Goal: Task Accomplishment & Management: Manage account settings

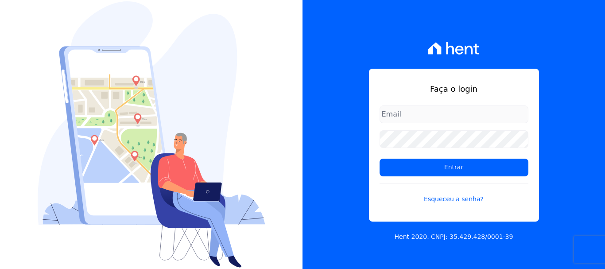
type input "[PERSON_NAME][EMAIL_ADDRESS][DOMAIN_NAME]"
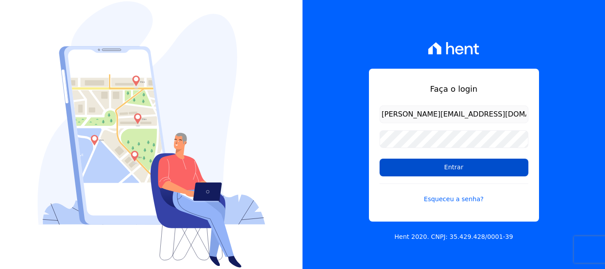
click at [453, 170] on input "Entrar" at bounding box center [454, 168] width 149 height 18
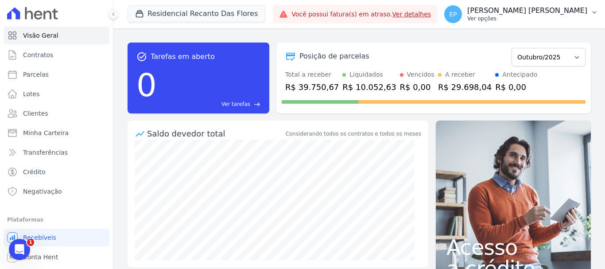
click at [566, 23] on div "EP Erica Petra Ver opções" at bounding box center [516, 14] width 143 height 18
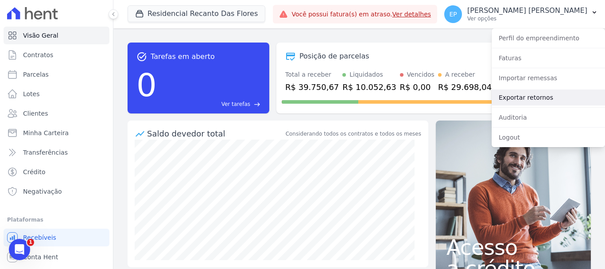
click at [508, 97] on link "Exportar retornos" at bounding box center [548, 98] width 113 height 16
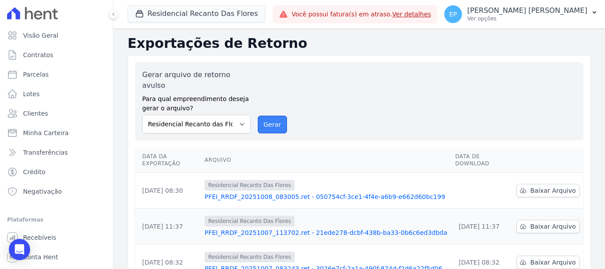
click at [265, 116] on button "Gerar" at bounding box center [272, 125] width 29 height 18
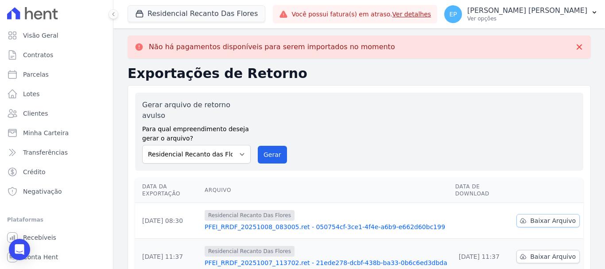
click at [539, 216] on span "Baixar Arquivo" at bounding box center [554, 220] width 46 height 9
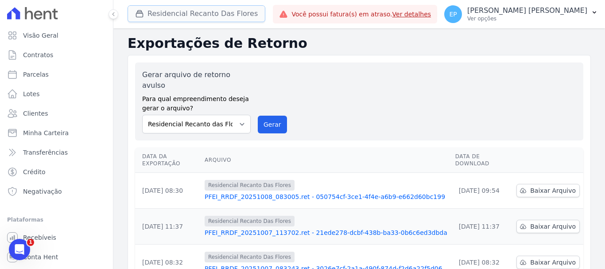
click at [149, 13] on button "Residencial Recanto Das Flores" at bounding box center [197, 13] width 138 height 17
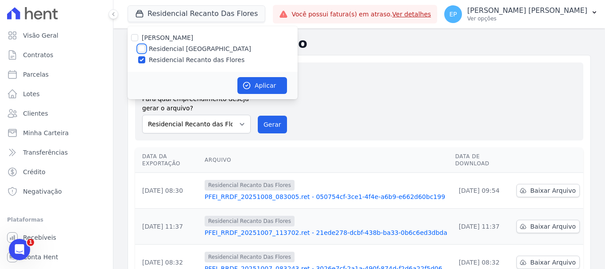
drag, startPoint x: 141, startPoint y: 48, endPoint x: 143, endPoint y: 55, distance: 7.0
click at [141, 48] on input "Residencial Piazza Di Siena" at bounding box center [141, 48] width 7 height 7
checkbox input "true"
click at [140, 59] on input "Residencial Recanto das Flores" at bounding box center [141, 59] width 7 height 7
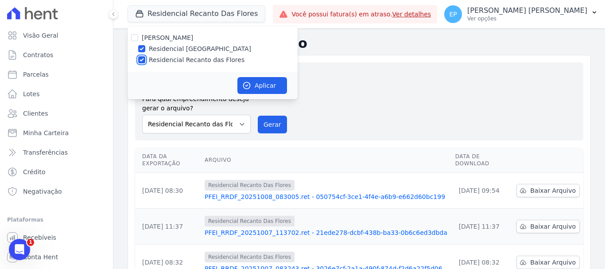
checkbox input "false"
click at [257, 85] on button "Aplicar" at bounding box center [263, 85] width 50 height 17
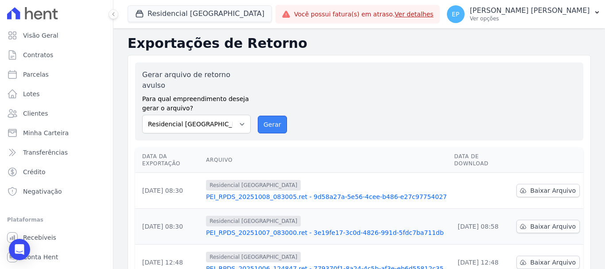
click at [274, 116] on button "Gerar" at bounding box center [272, 125] width 29 height 18
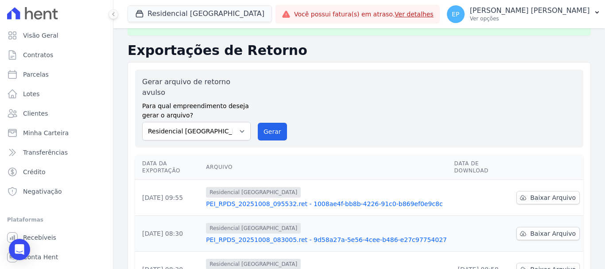
scroll to position [44, 0]
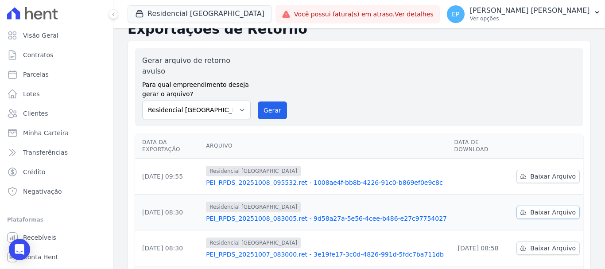
click at [531, 208] on span "Baixar Arquivo" at bounding box center [554, 212] width 46 height 9
click at [539, 172] on span "Baixar Arquivo" at bounding box center [554, 176] width 46 height 9
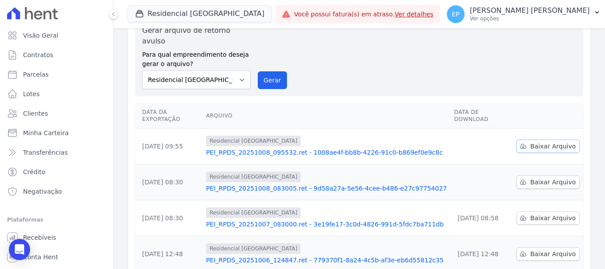
scroll to position [14, 0]
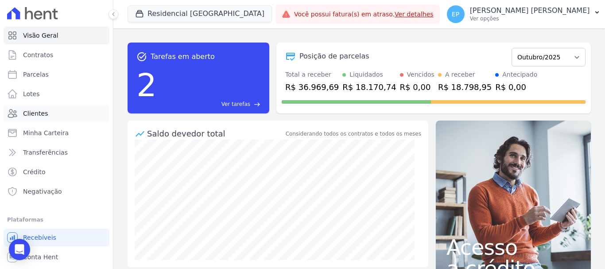
click at [33, 116] on span "Clientes" at bounding box center [35, 113] width 25 height 9
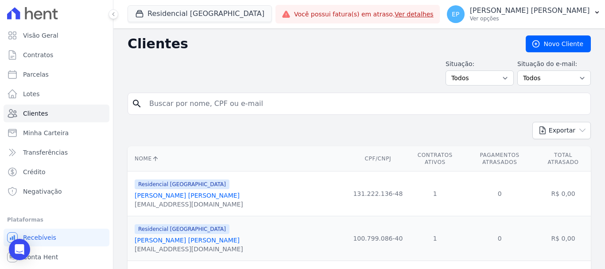
click at [173, 98] on input "search" at bounding box center [365, 104] width 443 height 18
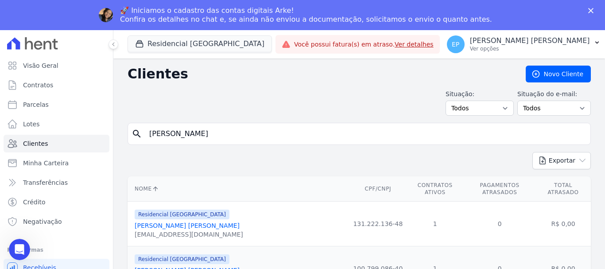
type input "[PERSON_NAME]"
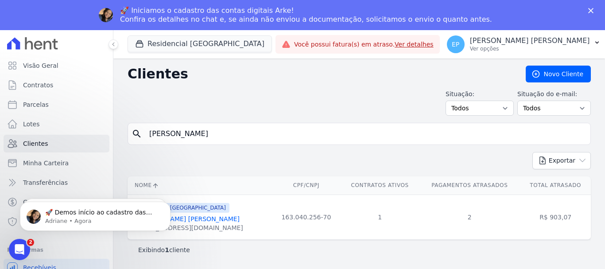
click at [184, 219] on link "[PERSON_NAME] [PERSON_NAME]" at bounding box center [187, 218] width 105 height 7
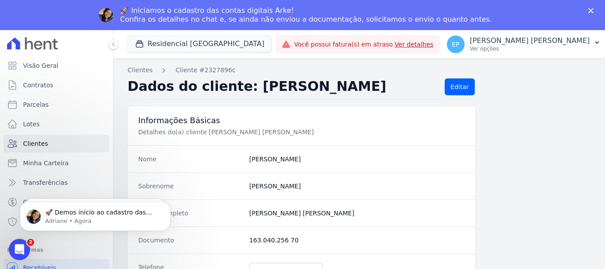
click at [590, 11] on icon "Fechar" at bounding box center [591, 10] width 5 height 5
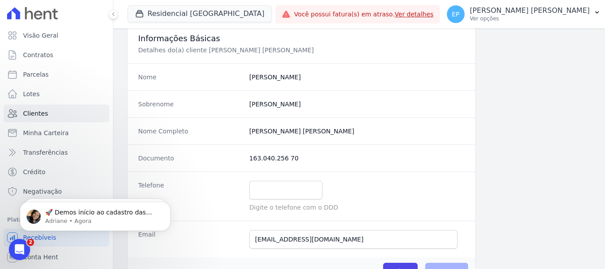
scroll to position [177, 0]
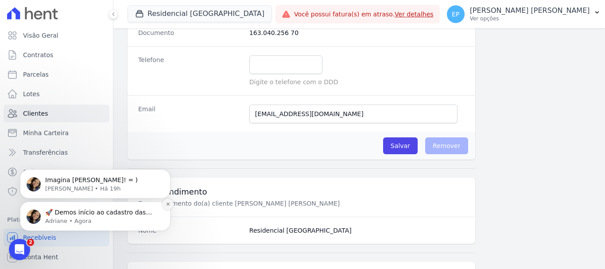
click at [168, 205] on icon "Dismiss notification" at bounding box center [167, 204] width 3 height 3
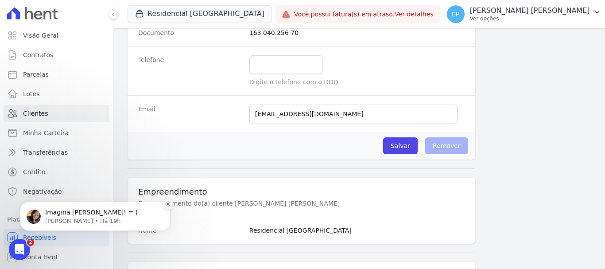
click at [167, 206] on icon "Dismiss notification" at bounding box center [168, 204] width 5 height 5
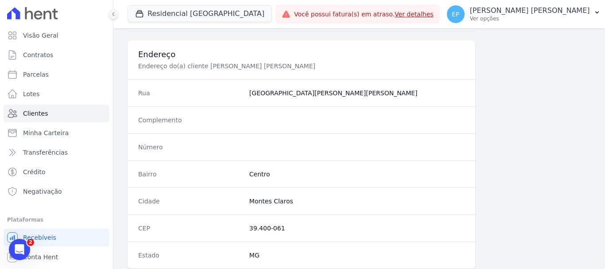
scroll to position [560, 0]
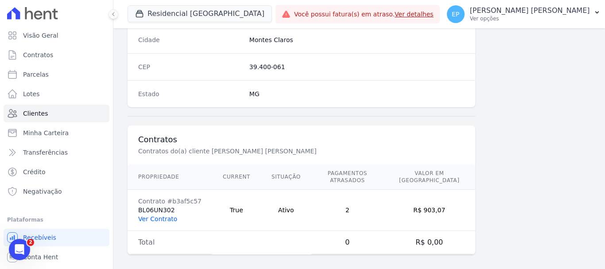
click at [157, 215] on link "Ver Contrato" at bounding box center [157, 218] width 39 height 7
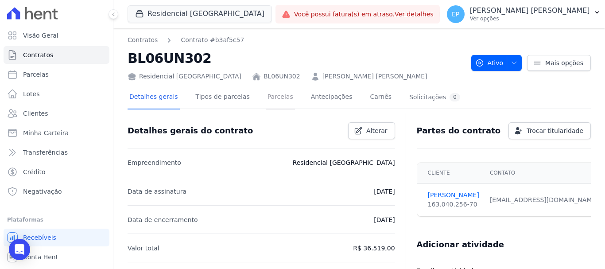
click at [271, 100] on link "Parcelas" at bounding box center [280, 97] width 29 height 23
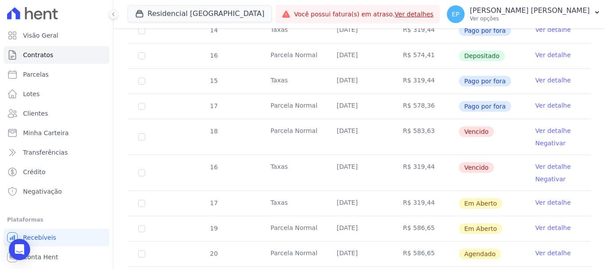
scroll to position [532, 0]
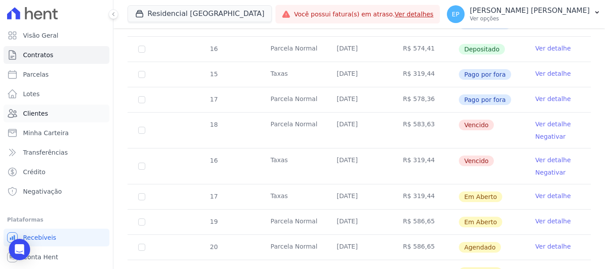
click at [35, 113] on span "Clientes" at bounding box center [35, 113] width 25 height 9
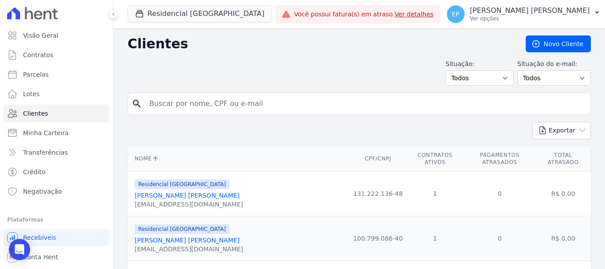
click at [137, 104] on div "search" at bounding box center [360, 104] width 464 height 22
type input "jonat"
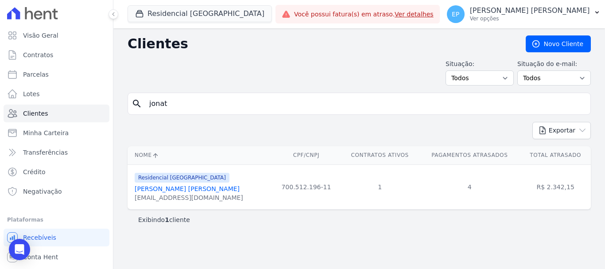
click at [174, 188] on link "[PERSON_NAME] [PERSON_NAME]" at bounding box center [187, 188] width 105 height 7
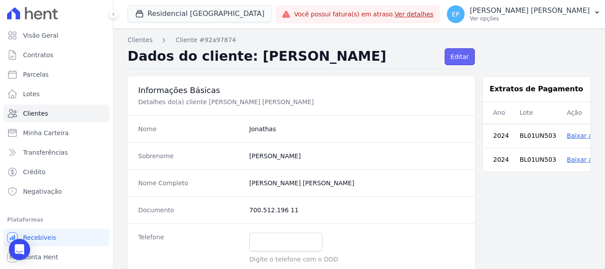
click at [449, 55] on link "Editar" at bounding box center [460, 56] width 30 height 17
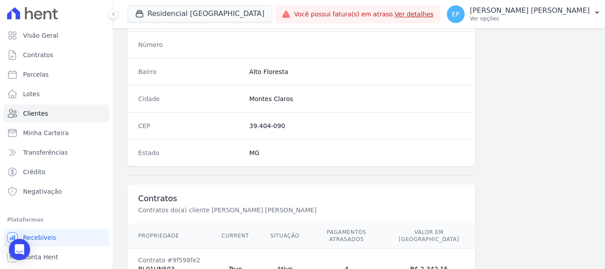
scroll to position [560, 0]
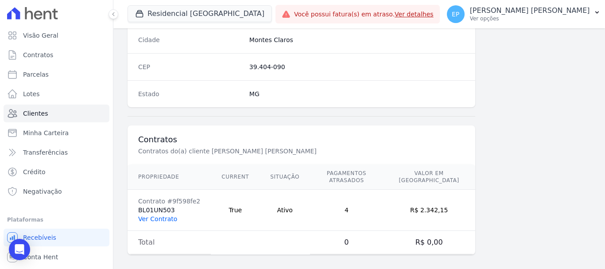
click at [151, 215] on link "Ver Contrato" at bounding box center [157, 218] width 39 height 7
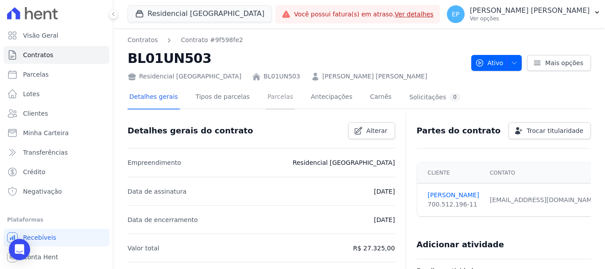
click at [266, 99] on link "Parcelas" at bounding box center [280, 97] width 29 height 23
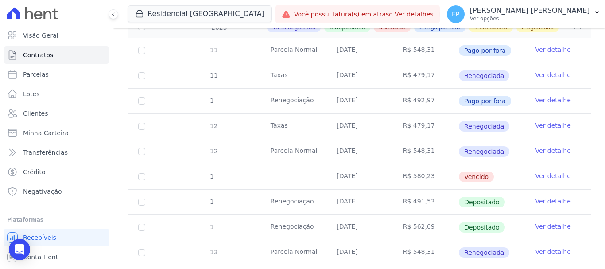
scroll to position [177, 0]
click at [536, 171] on link "Ver detalhe" at bounding box center [553, 175] width 35 height 9
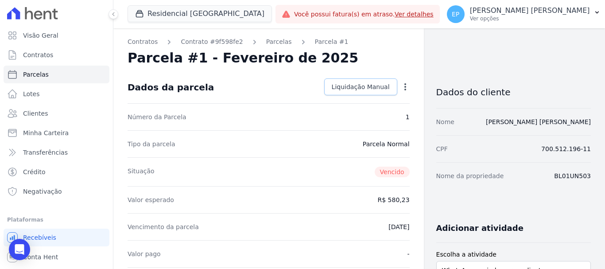
click at [356, 89] on span "Liquidação Manual" at bounding box center [361, 86] width 58 height 9
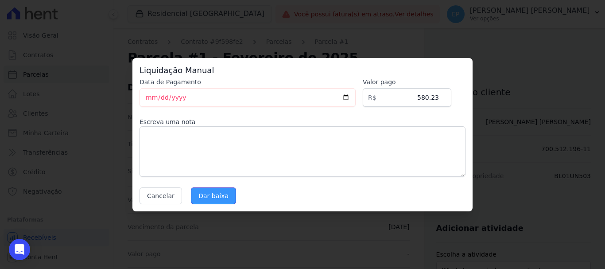
click at [207, 193] on input "Dar baixa" at bounding box center [213, 195] width 45 height 17
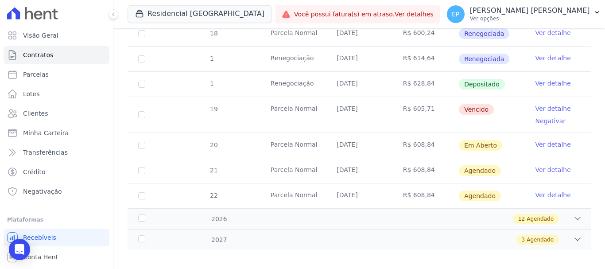
scroll to position [761, 0]
click at [39, 114] on span "Clientes" at bounding box center [35, 113] width 25 height 9
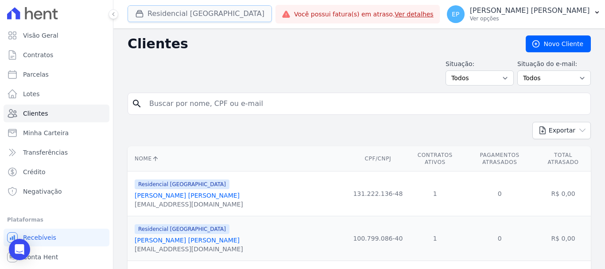
click at [135, 14] on button "Residencial [GEOGRAPHIC_DATA]" at bounding box center [200, 13] width 144 height 17
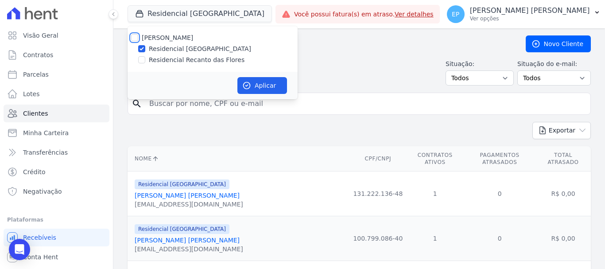
click at [135, 35] on input "[PERSON_NAME]" at bounding box center [134, 37] width 7 height 7
checkbox input "true"
click at [260, 85] on button "Aplicar" at bounding box center [263, 85] width 50 height 17
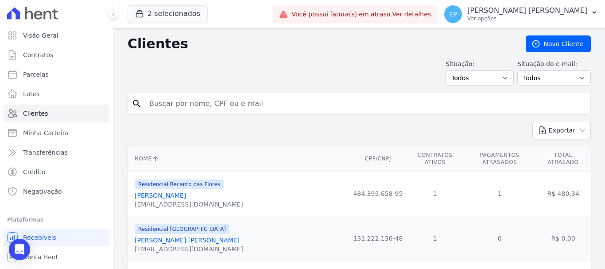
click at [191, 107] on input "search" at bounding box center [365, 104] width 443 height 18
type input "karina"
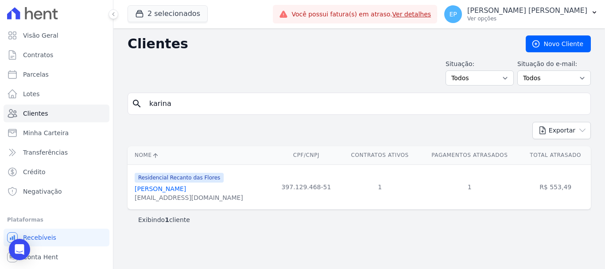
click at [179, 191] on link "[PERSON_NAME]" at bounding box center [160, 188] width 51 height 7
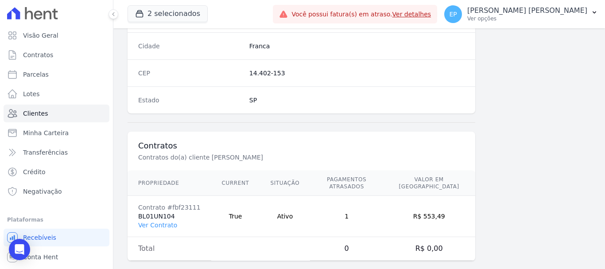
scroll to position [560, 0]
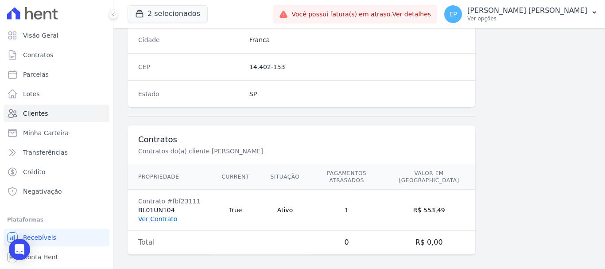
click at [156, 215] on link "Ver Contrato" at bounding box center [157, 218] width 39 height 7
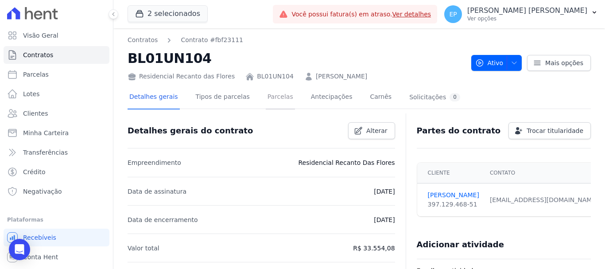
click at [268, 99] on link "Parcelas" at bounding box center [280, 97] width 29 height 23
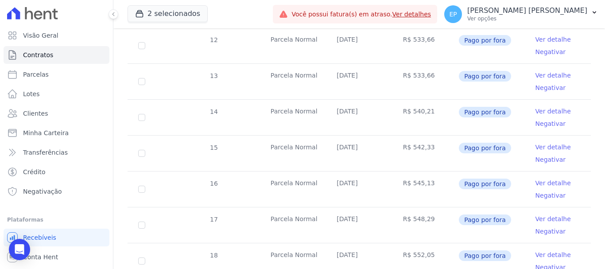
scroll to position [177, 0]
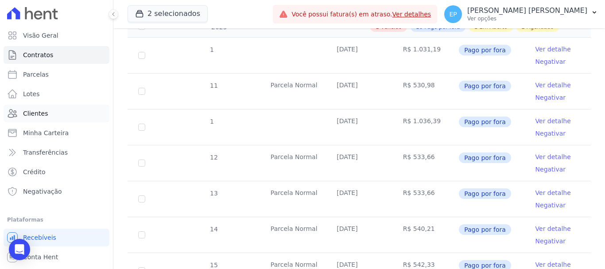
click at [43, 112] on span "Clientes" at bounding box center [35, 113] width 25 height 9
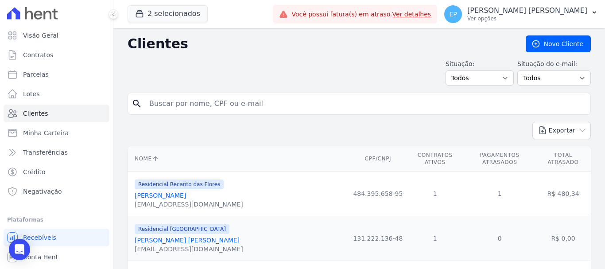
click at [158, 102] on input "search" at bounding box center [365, 104] width 443 height 18
type input "[PERSON_NAME]"
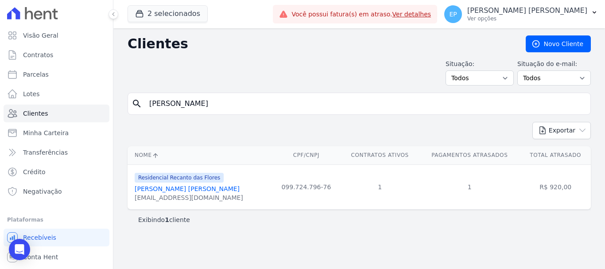
click at [200, 191] on link "[PERSON_NAME] [PERSON_NAME]" at bounding box center [187, 188] width 105 height 7
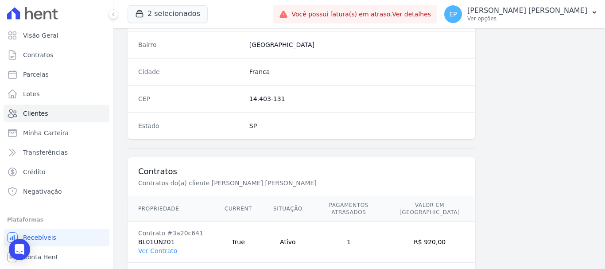
scroll to position [560, 0]
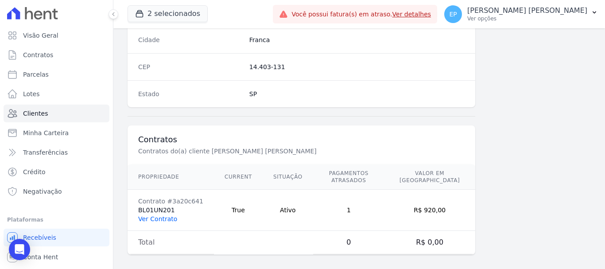
click at [156, 215] on link "Ver Contrato" at bounding box center [157, 218] width 39 height 7
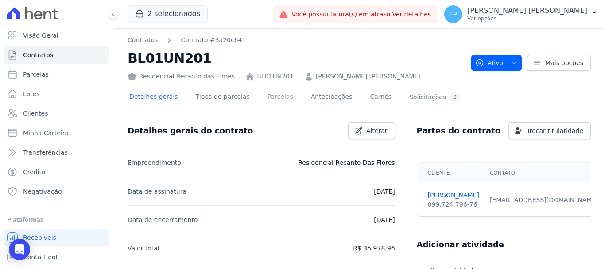
click at [266, 98] on link "Parcelas" at bounding box center [280, 97] width 29 height 23
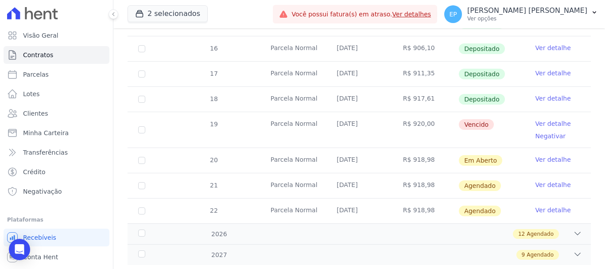
scroll to position [346, 0]
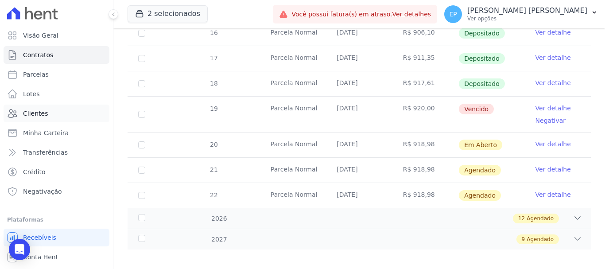
click at [36, 113] on span "Clientes" at bounding box center [35, 113] width 25 height 9
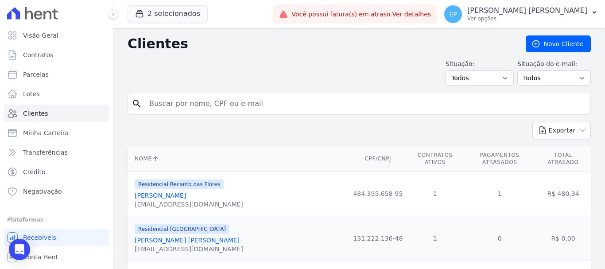
click at [191, 106] on input "search" at bounding box center [365, 104] width 443 height 18
type input "tati"
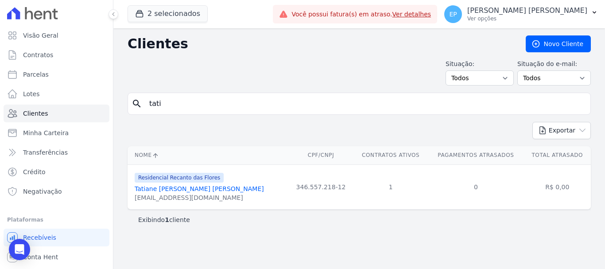
click at [200, 192] on link "Tatiane [PERSON_NAME] [PERSON_NAME]" at bounding box center [199, 188] width 129 height 7
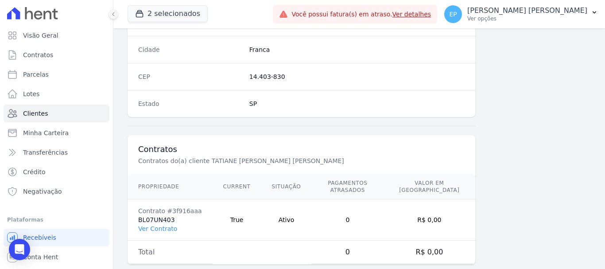
scroll to position [560, 0]
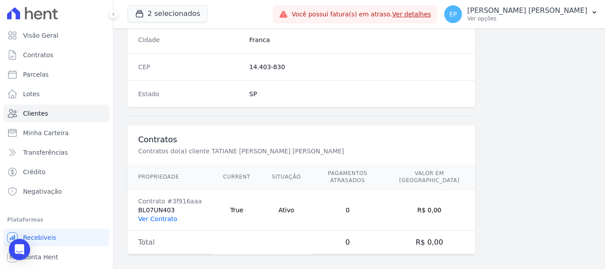
click at [159, 215] on link "Ver Contrato" at bounding box center [157, 218] width 39 height 7
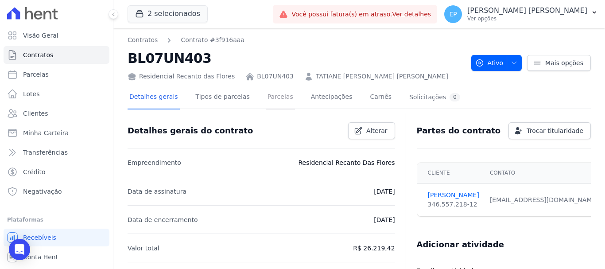
click at [266, 100] on link "Parcelas" at bounding box center [280, 97] width 29 height 23
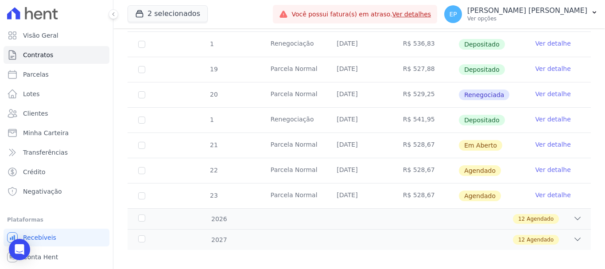
scroll to position [609, 0]
click at [552, 114] on link "Ver detalhe" at bounding box center [553, 118] width 35 height 9
click at [546, 114] on link "Ver detalhe" at bounding box center [553, 118] width 35 height 9
click at [536, 114] on link "Ver detalhe" at bounding box center [553, 118] width 35 height 9
click at [538, 114] on link "Ver detalhe" at bounding box center [553, 118] width 35 height 9
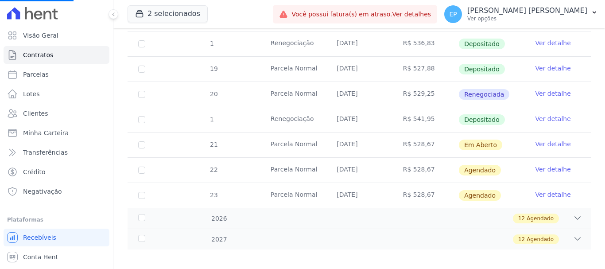
click at [538, 114] on link "Ver detalhe" at bounding box center [553, 118] width 35 height 9
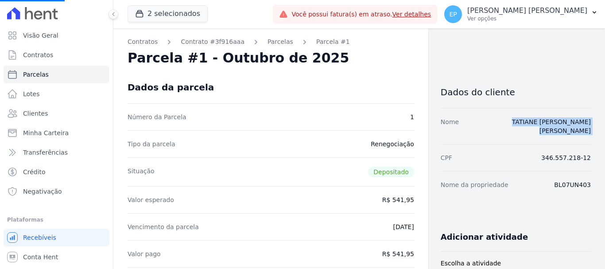
click at [538, 113] on div "Nome TATIANE [PERSON_NAME] [PERSON_NAME]" at bounding box center [516, 126] width 150 height 36
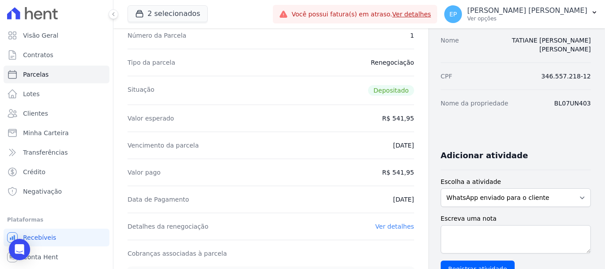
scroll to position [89, 0]
